Goal: Navigation & Orientation: Find specific page/section

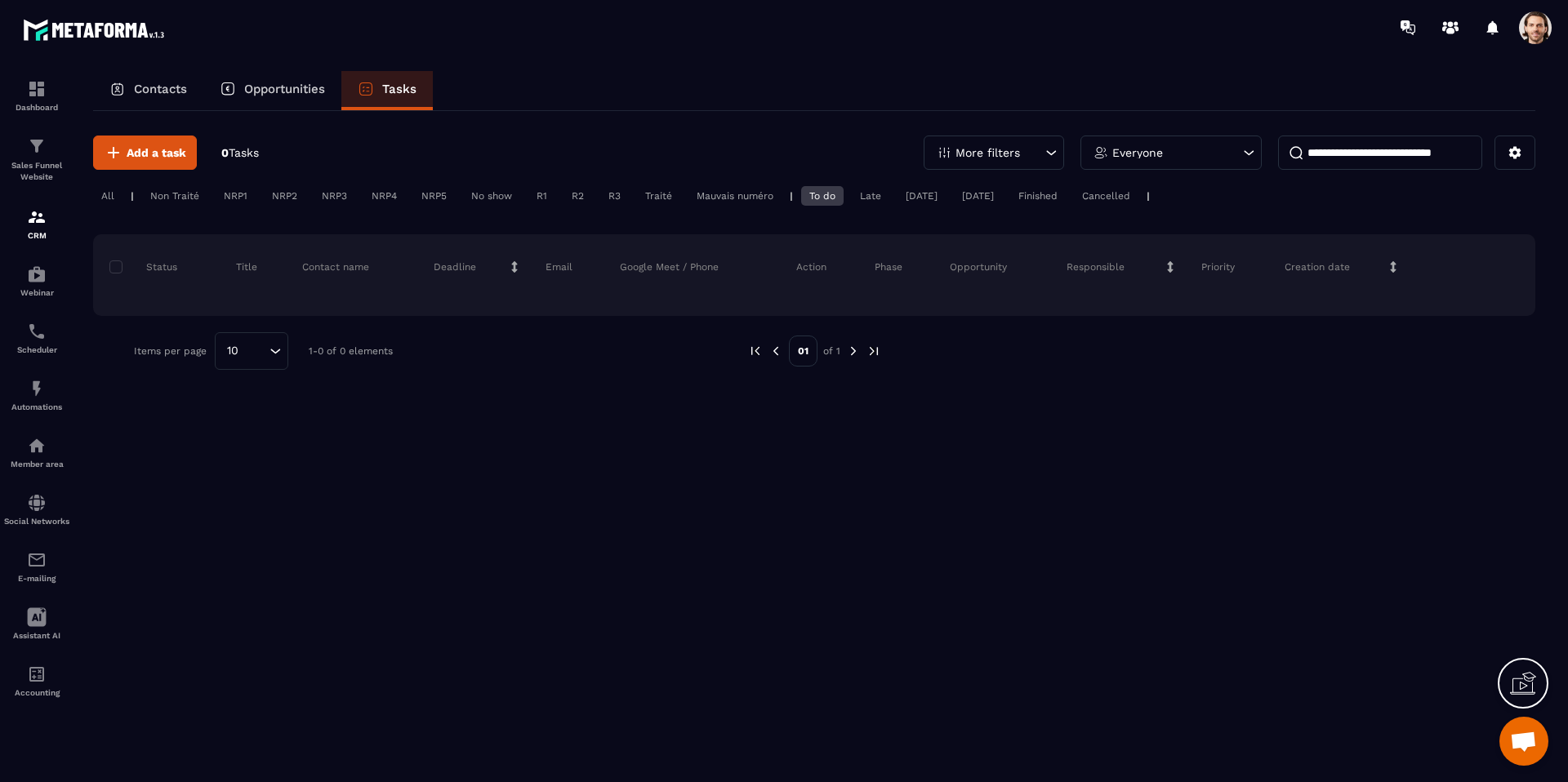
click at [110, 197] on div "All" at bounding box center [107, 196] width 30 height 19
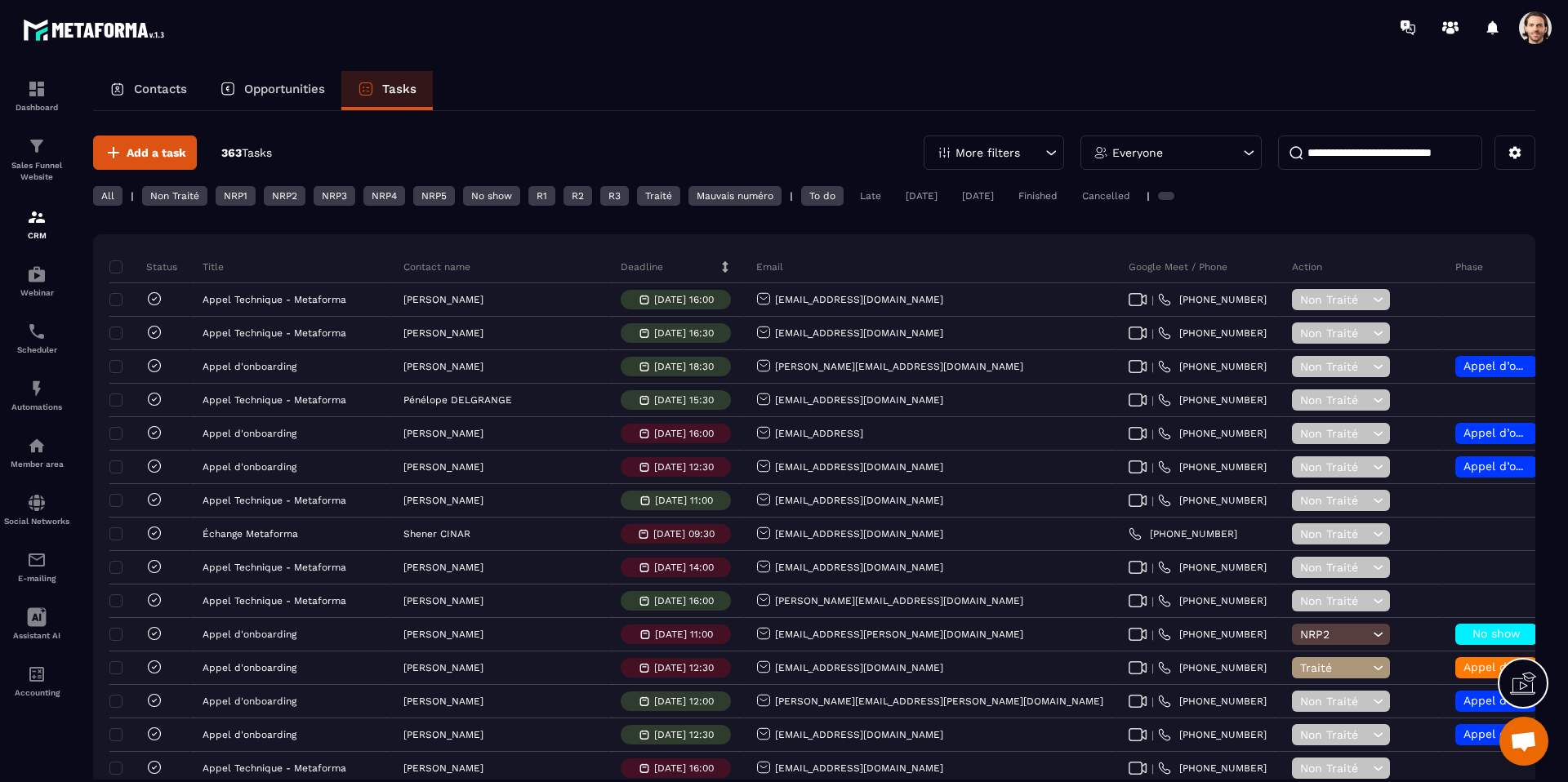
click at [255, 86] on p "Opportunities" at bounding box center [285, 88] width 81 height 14
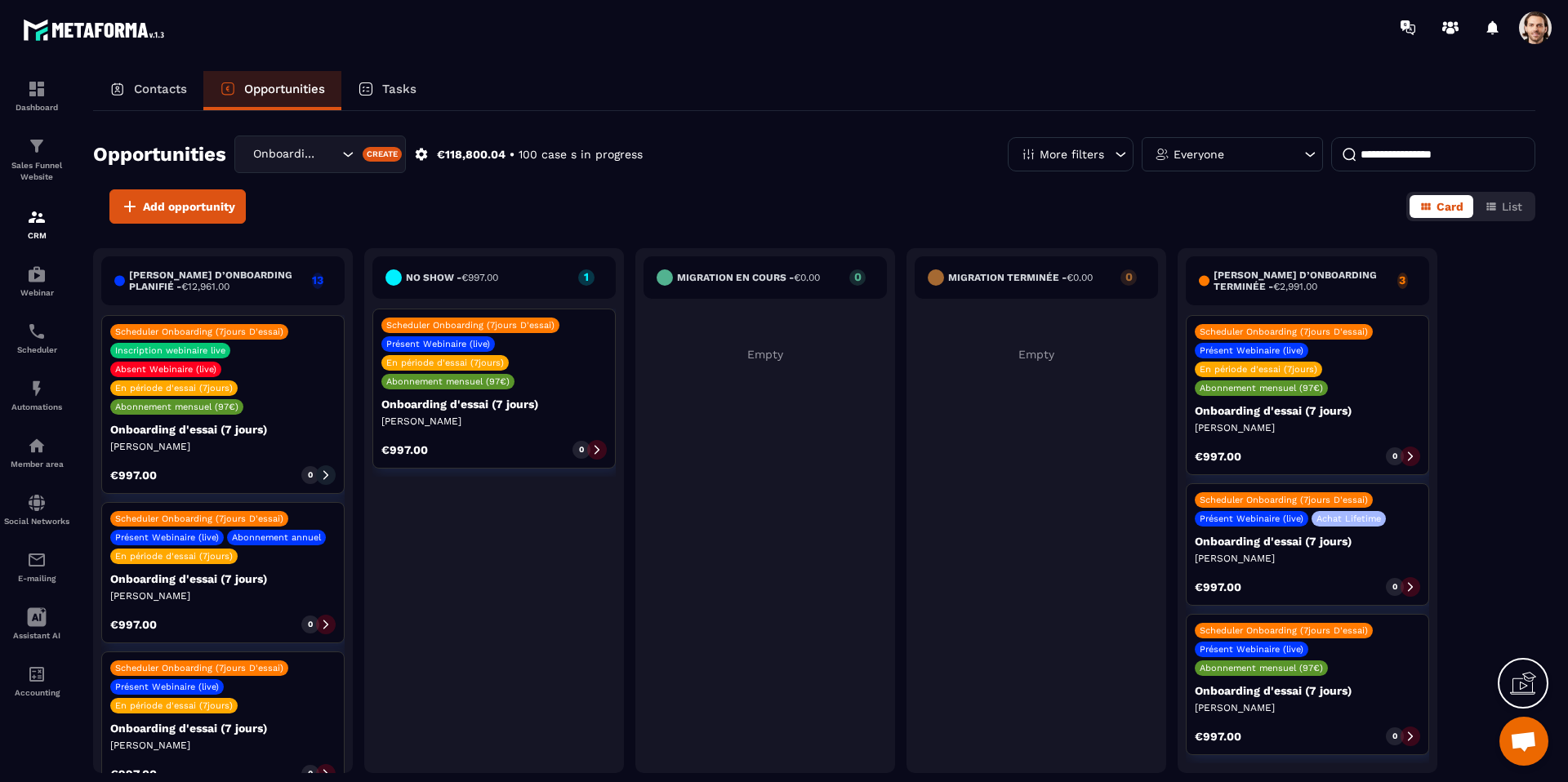
click at [1530, 27] on span at bounding box center [1535, 28] width 33 height 33
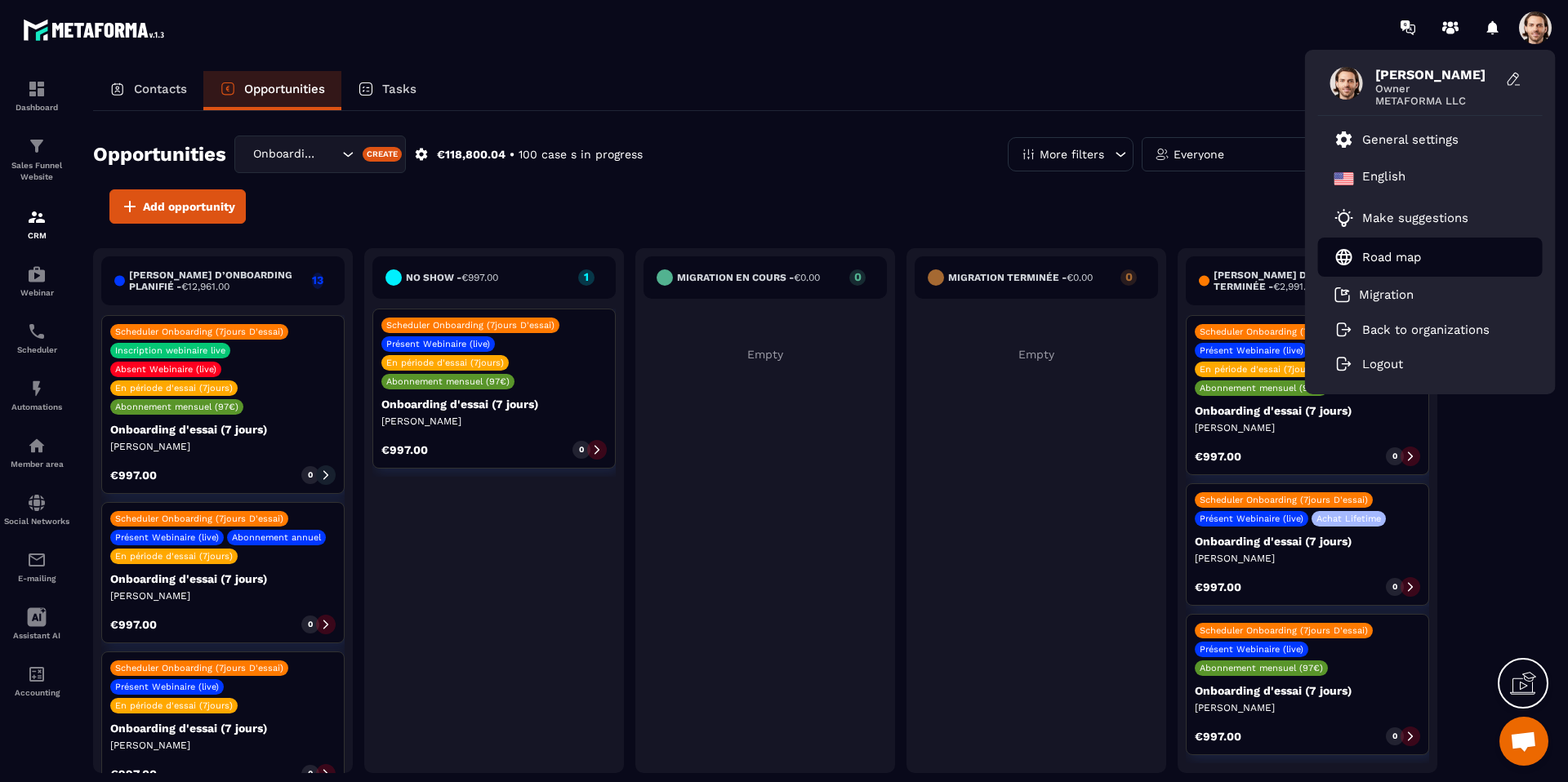
click at [1401, 258] on p "Road map" at bounding box center [1390, 256] width 58 height 14
